Goal: Obtain resource: Obtain resource

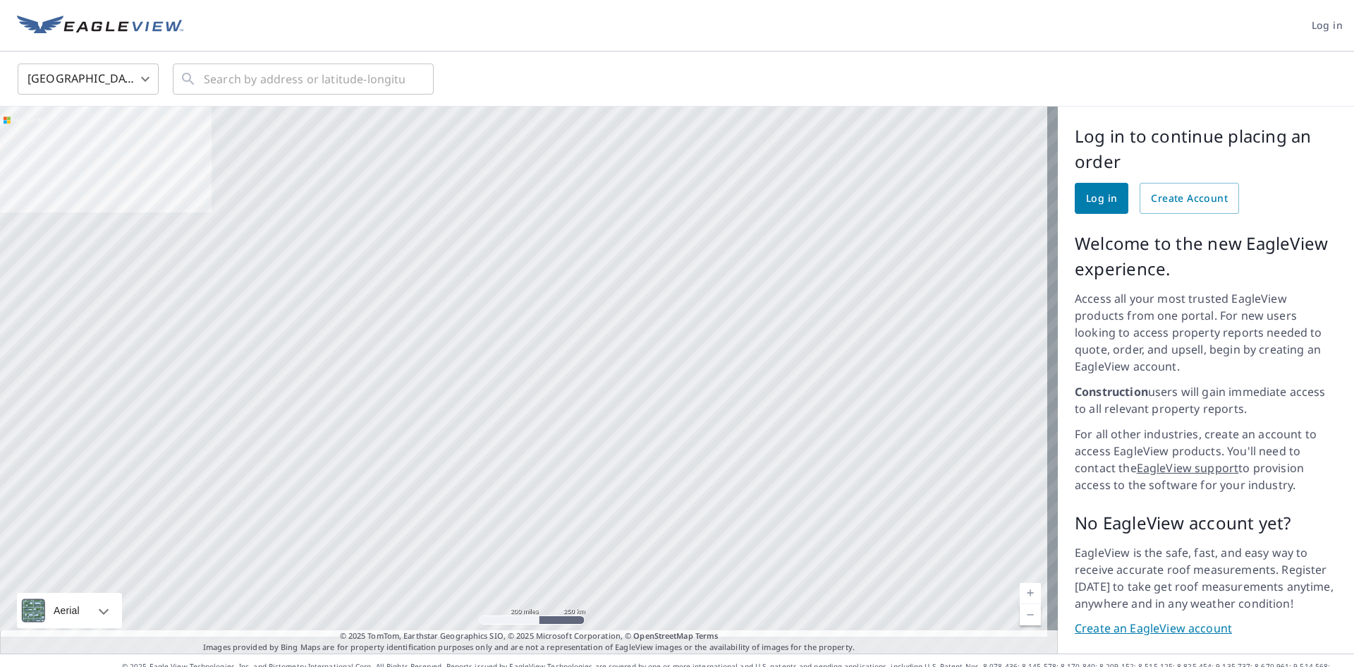
click at [1086, 199] on span "Log in" at bounding box center [1101, 199] width 31 height 18
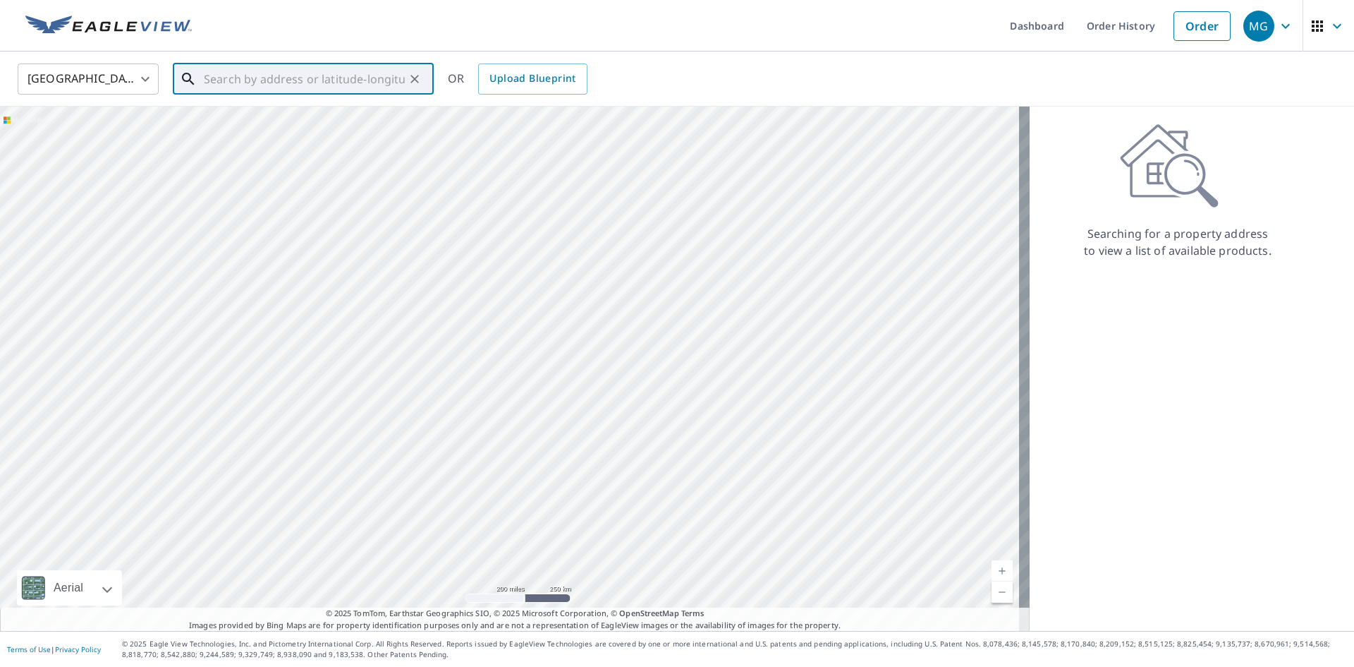
click at [263, 78] on input "text" at bounding box center [304, 78] width 201 height 39
click at [241, 120] on span "[STREET_ADDRESS]" at bounding box center [311, 119] width 221 height 17
type input "[STREET_ADDRESS]"
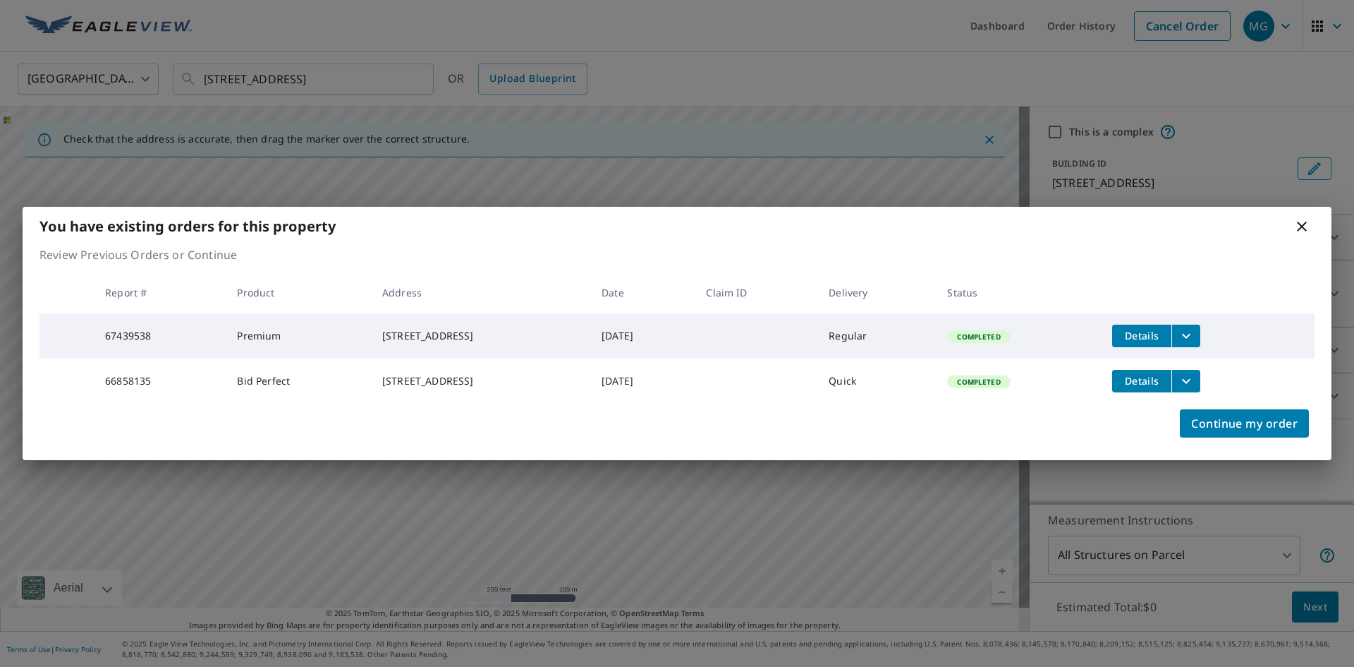
click at [1196, 339] on button "filesDropdownBtn-67439538" at bounding box center [1186, 335] width 29 height 23
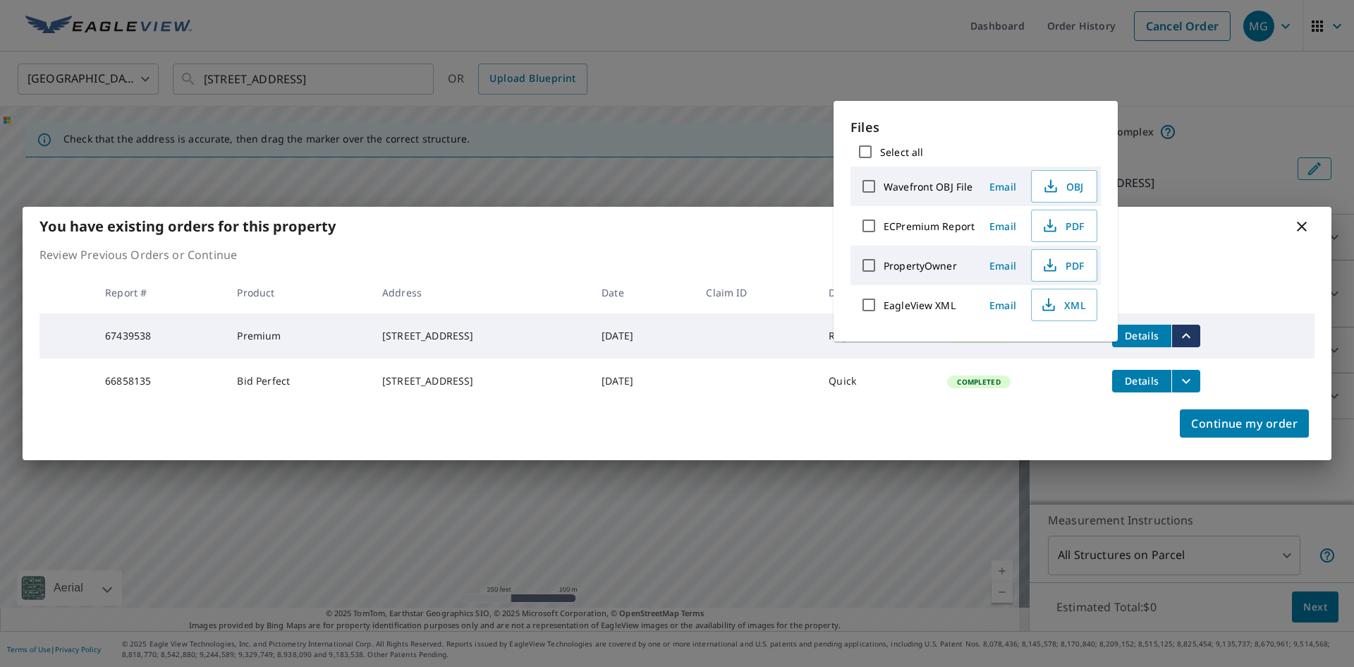
click at [870, 226] on input "ECPremium Report" at bounding box center [869, 226] width 30 height 30
checkbox input "true"
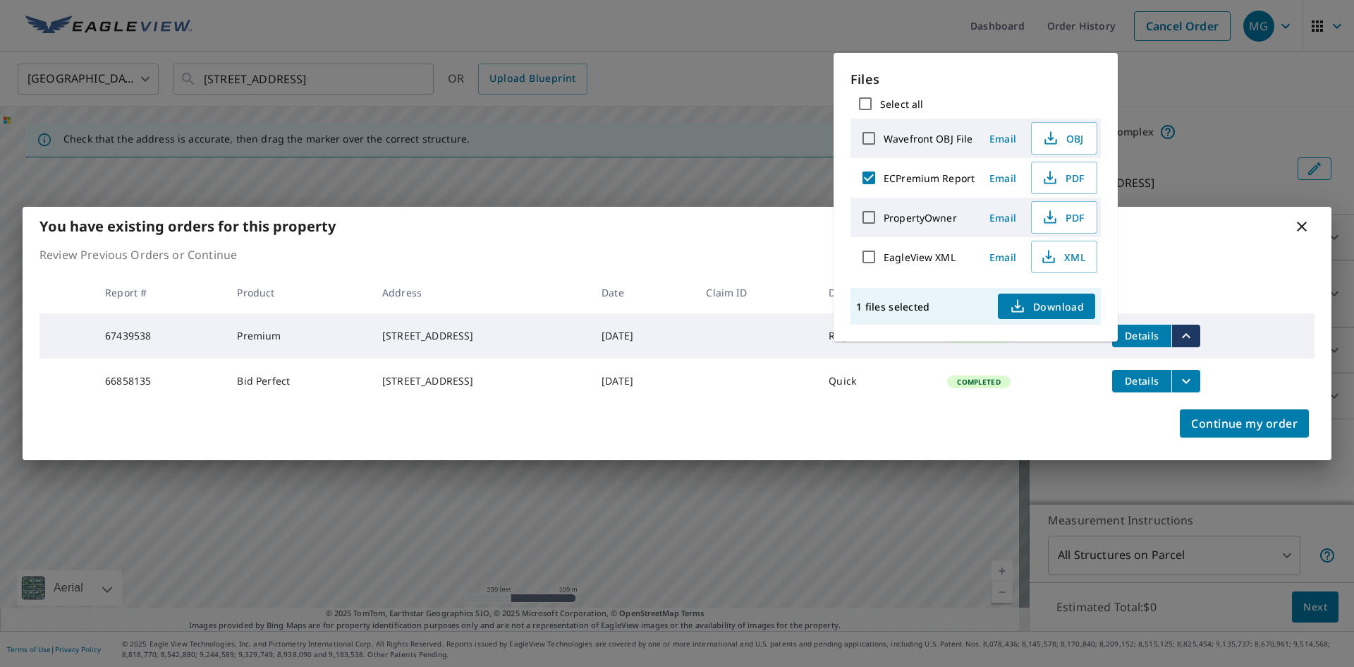
click at [1043, 308] on span "Download" at bounding box center [1046, 306] width 75 height 17
click at [1303, 218] on icon at bounding box center [1302, 226] width 17 height 17
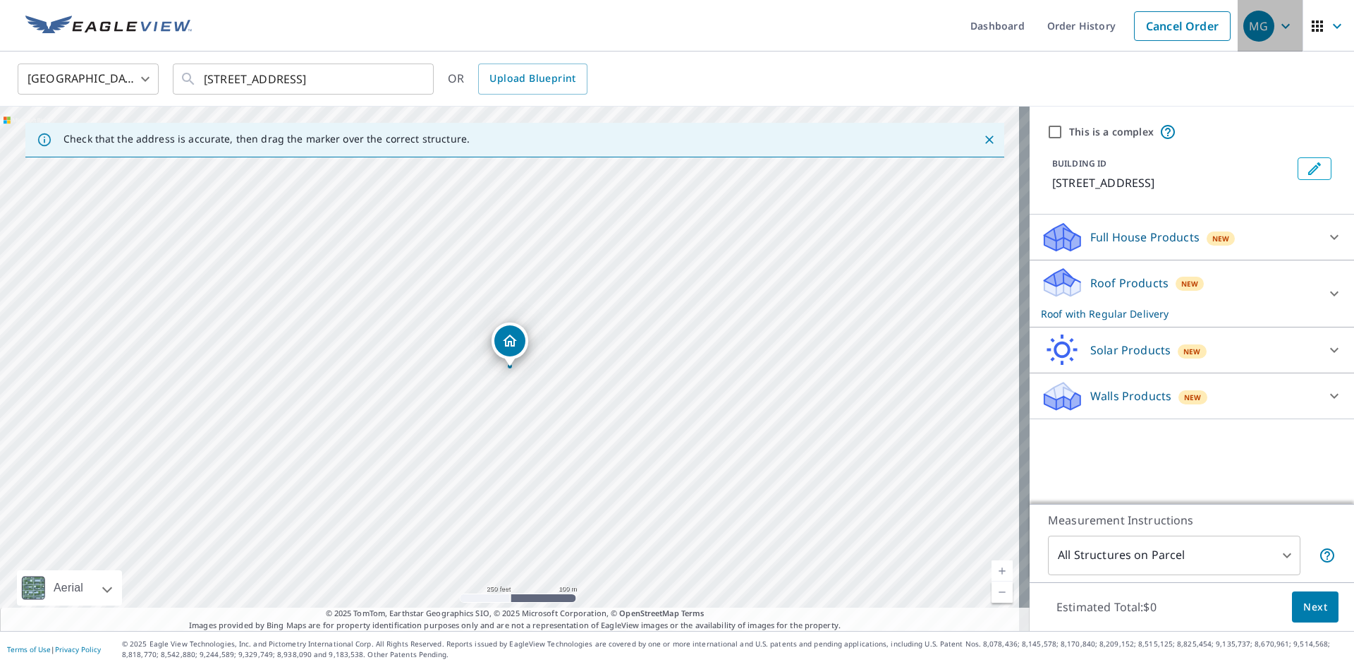
click at [1277, 25] on icon "button" at bounding box center [1285, 26] width 17 height 17
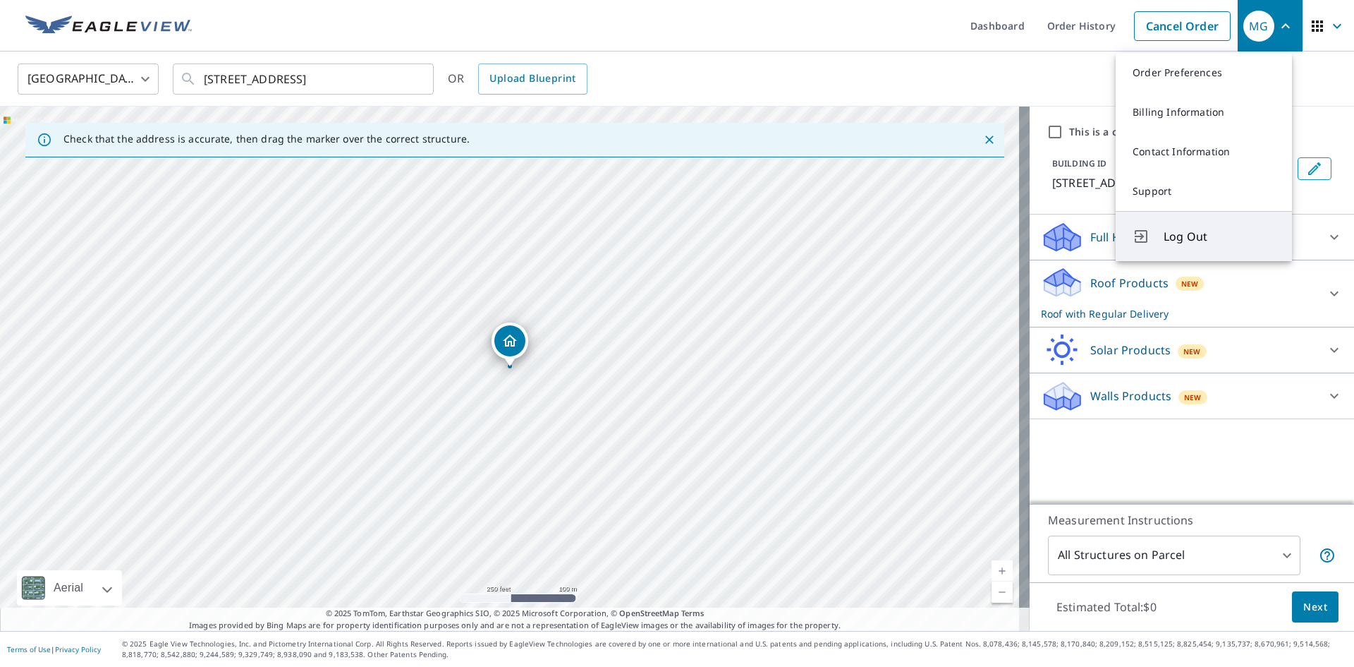
click at [1174, 238] on span "Log Out" at bounding box center [1219, 236] width 111 height 17
